Goal: Find specific page/section: Find specific page/section

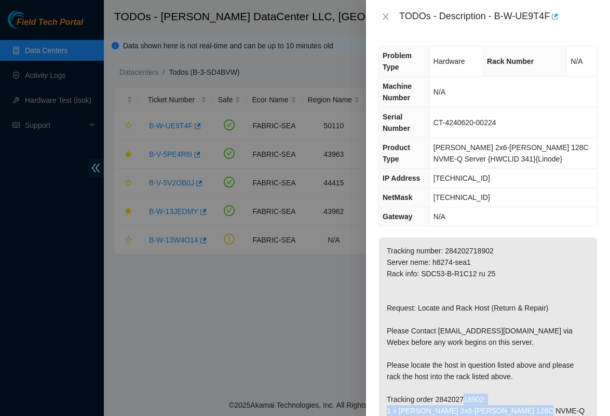
scroll to position [153, 0]
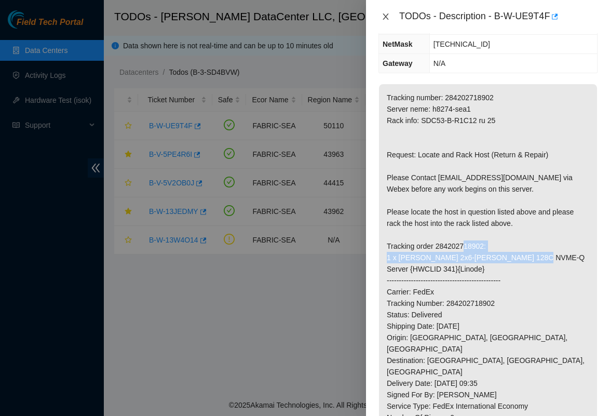
click at [383, 20] on icon "close" at bounding box center [385, 16] width 8 height 8
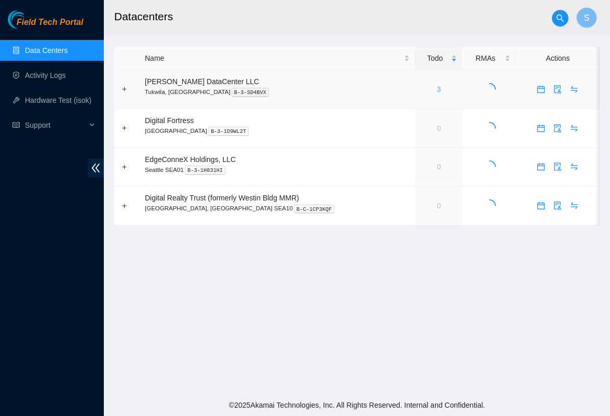
click at [437, 90] on link "3" at bounding box center [439, 89] width 4 height 8
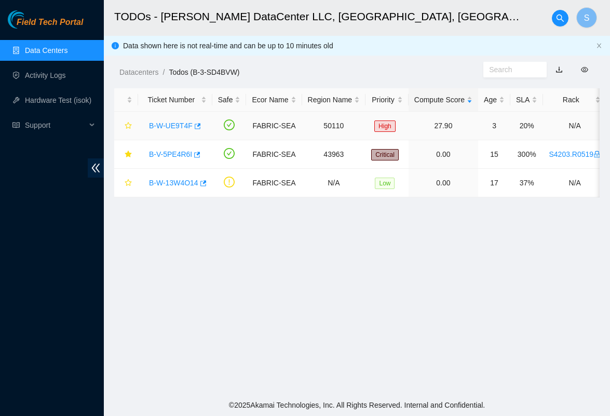
click at [176, 123] on link "B-W-UE9T4F" at bounding box center [171, 125] width 44 height 8
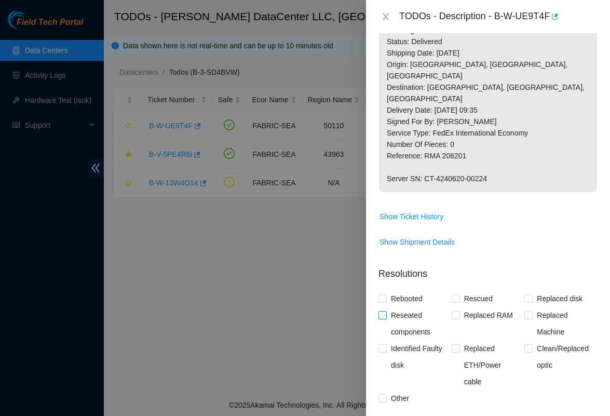
scroll to position [420, 0]
